Goal: Information Seeking & Learning: Understand process/instructions

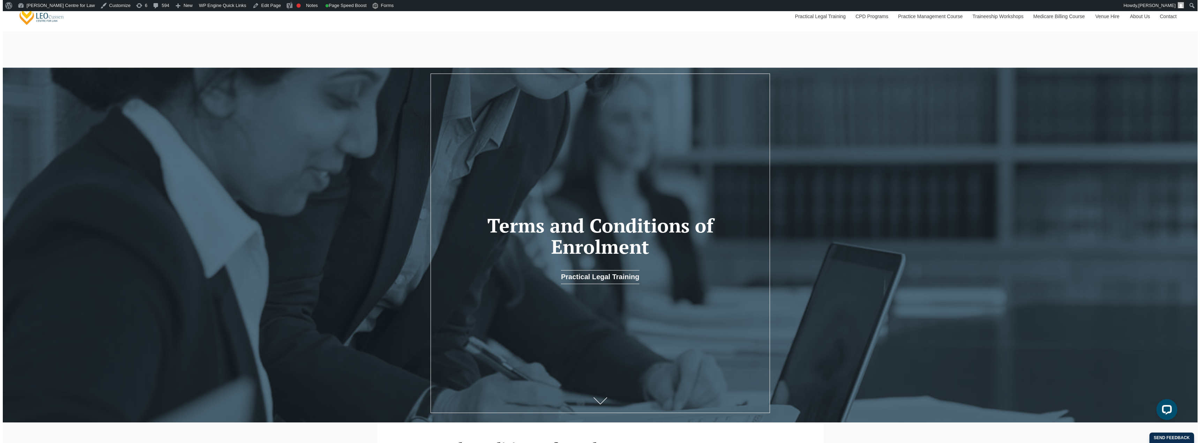
scroll to position [195, 0]
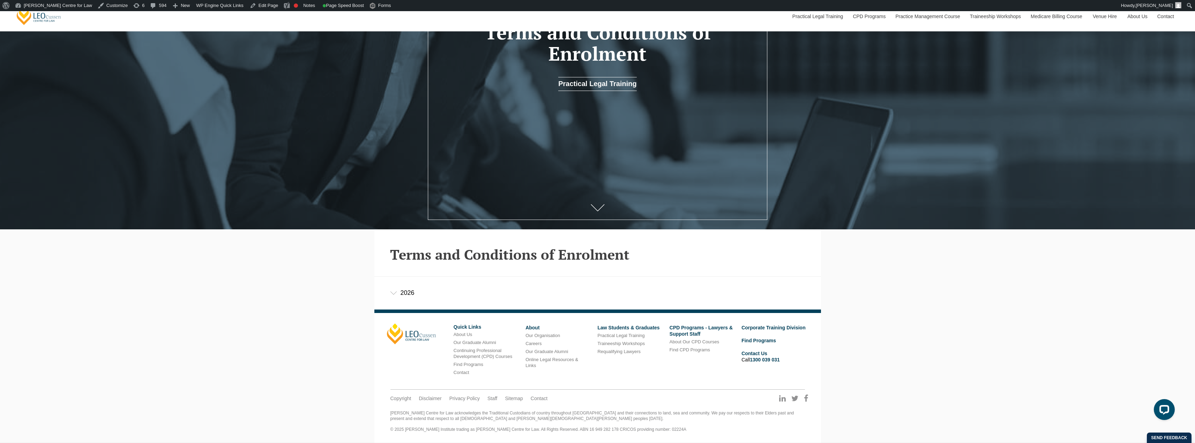
click at [394, 291] on div "2026" at bounding box center [597, 293] width 447 height 32
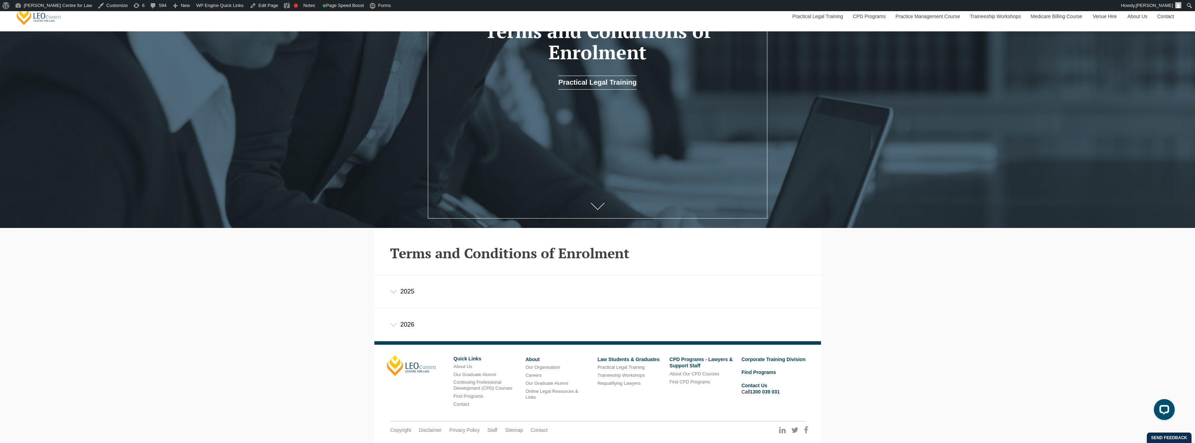
click at [394, 294] on icon at bounding box center [393, 291] width 7 height 3
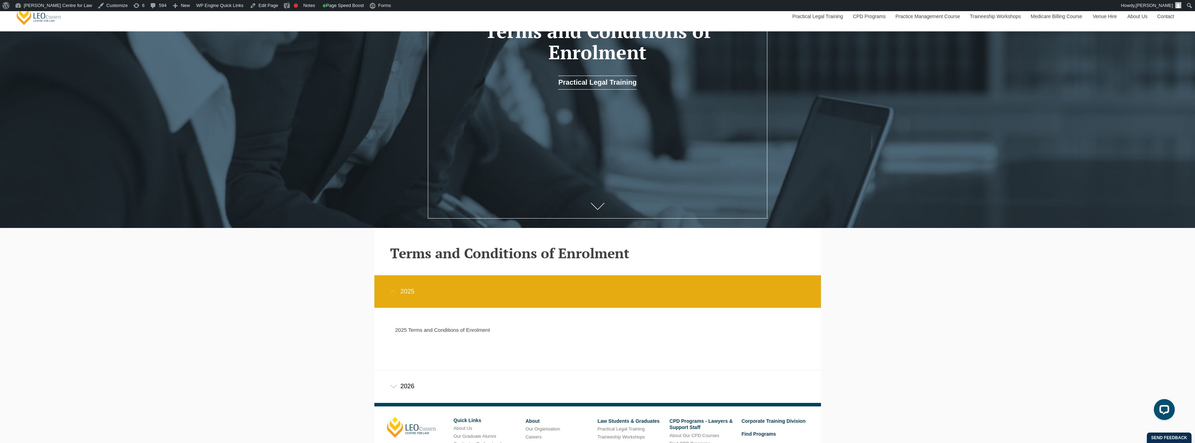
click at [423, 333] on p "2025 Terms and Conditions of Enrolment" at bounding box center [592, 330] width 394 height 6
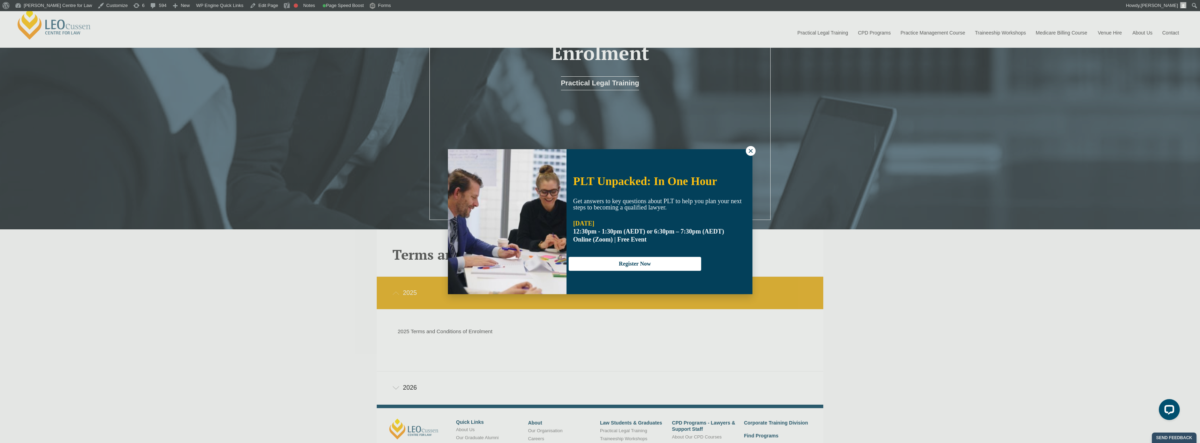
click at [751, 150] on icon at bounding box center [751, 151] width 6 height 6
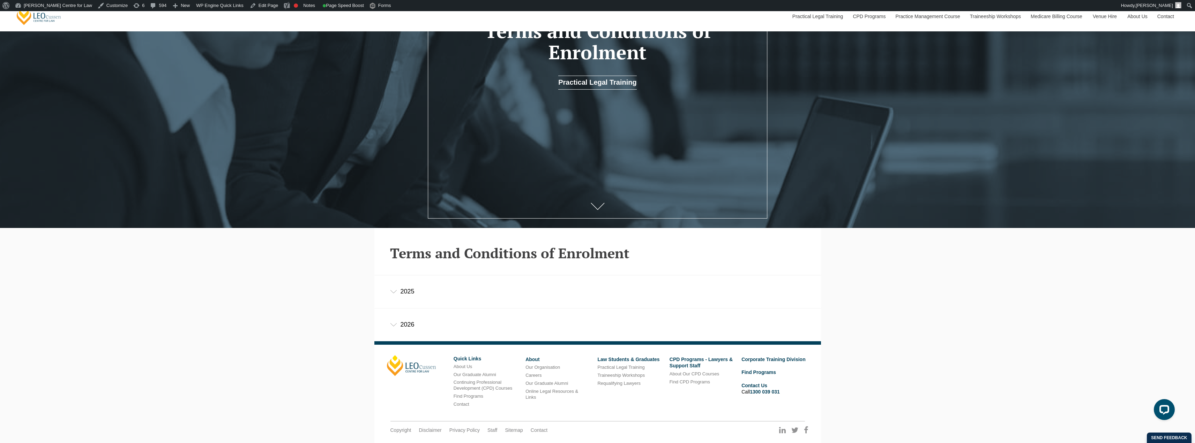
click at [393, 293] on icon at bounding box center [393, 291] width 7 height 3
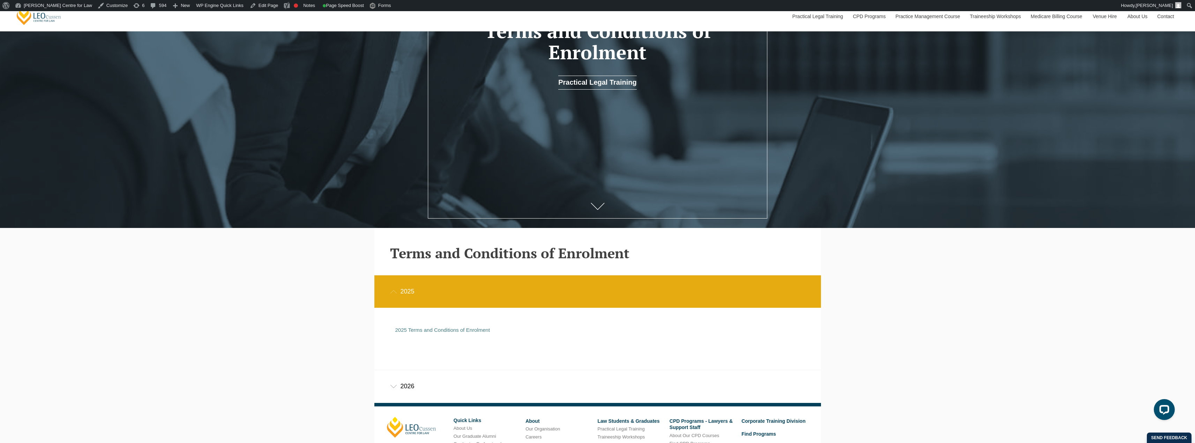
click at [392, 385] on div "2026" at bounding box center [597, 386] width 447 height 32
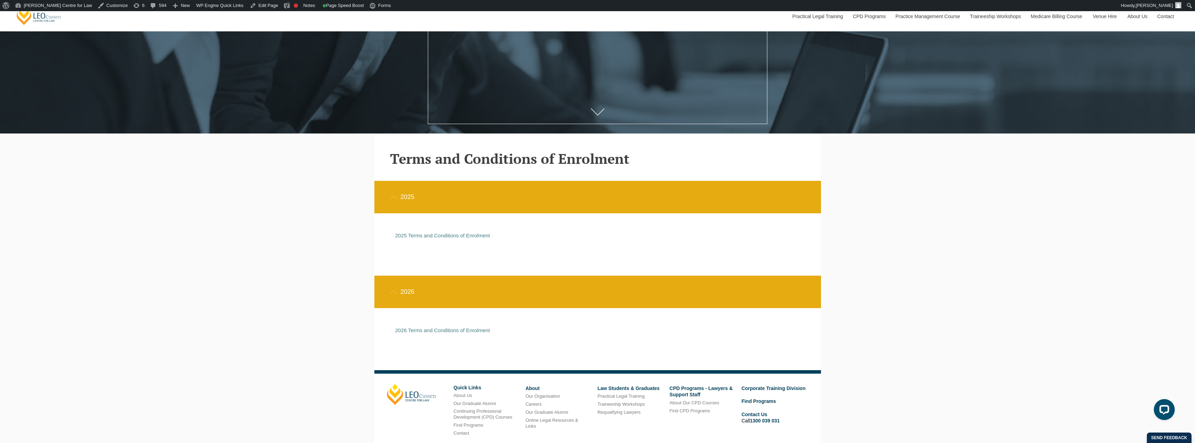
scroll to position [299, 0]
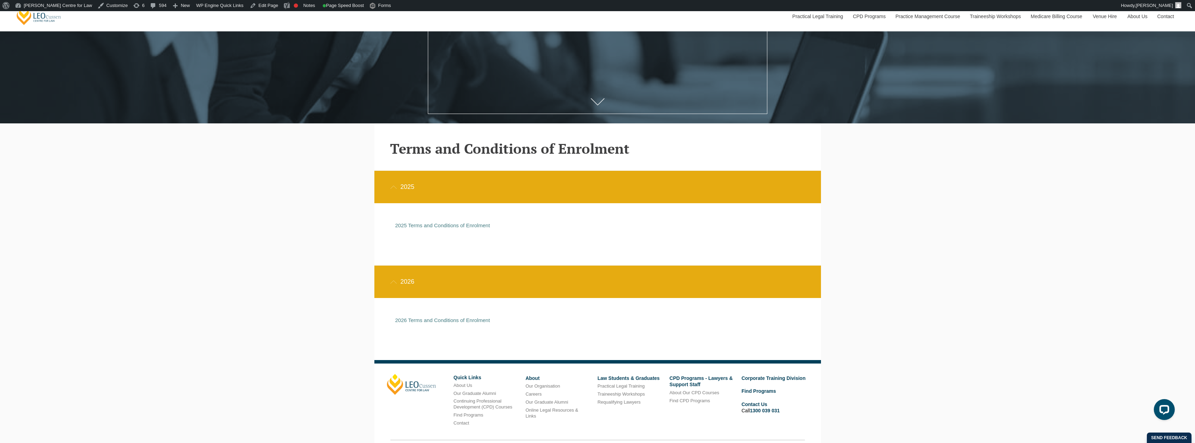
click at [388, 187] on div "2025" at bounding box center [597, 187] width 447 height 32
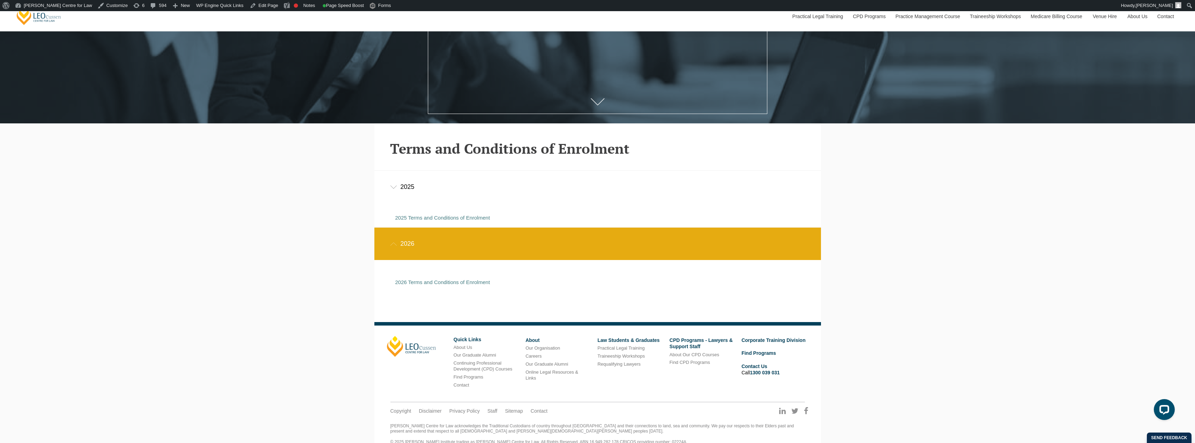
scroll to position [290, 0]
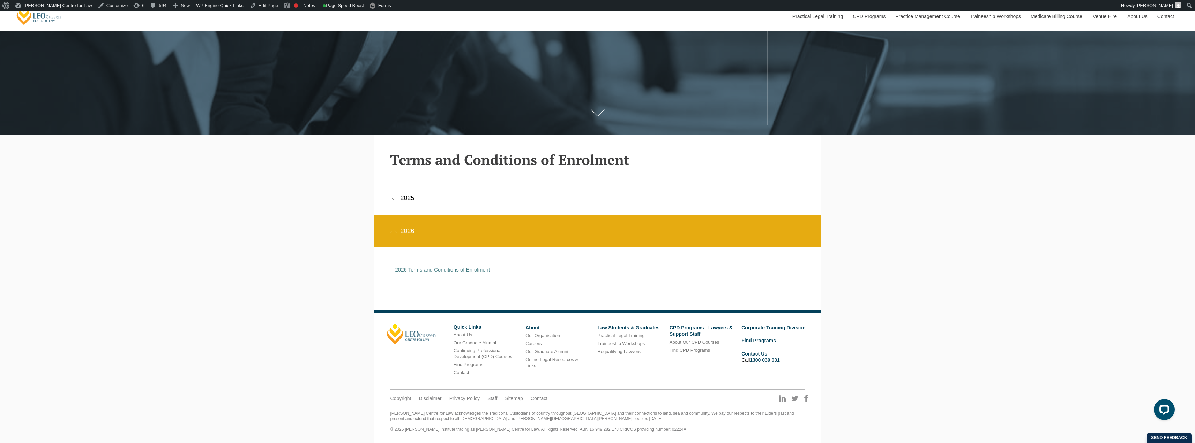
click at [391, 229] on div "2026" at bounding box center [597, 231] width 447 height 32
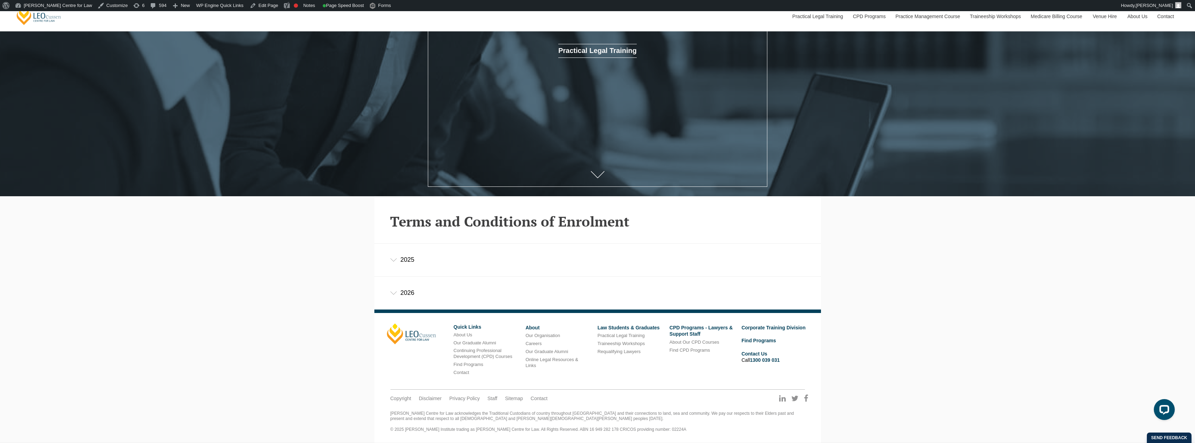
scroll to position [228, 0]
